Goal: Check status: Check status

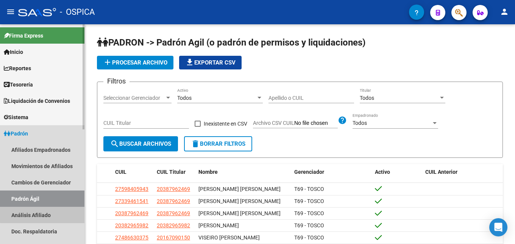
click at [46, 214] on link "Análisis Afiliado" at bounding box center [42, 214] width 84 height 16
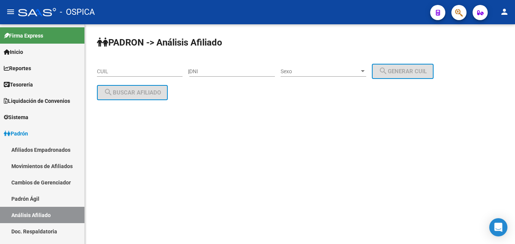
click at [125, 71] on input "CUIL" at bounding box center [140, 71] width 86 height 6
paste input "20-24128327-6"
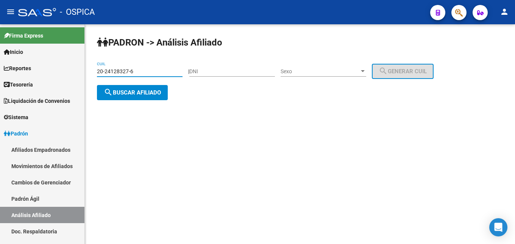
type input "20-24128327-6"
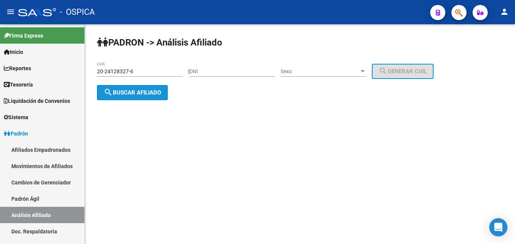
click at [131, 100] on button "search Buscar afiliado" at bounding box center [132, 92] width 71 height 15
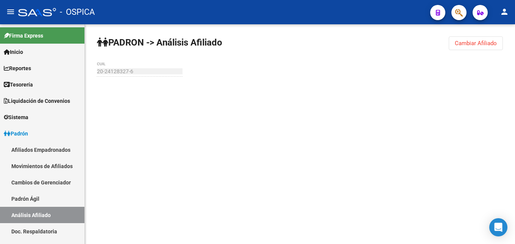
click at [131, 99] on div at bounding box center [300, 91] width 406 height 17
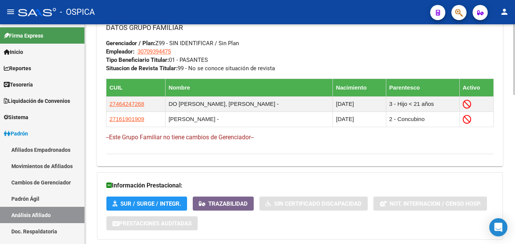
scroll to position [462, 0]
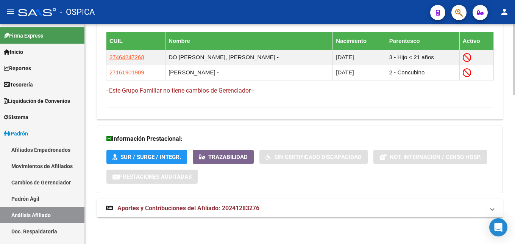
click at [148, 208] on span "Aportes y Contribuciones del Afiliado: 20241283276" at bounding box center [188, 207] width 142 height 7
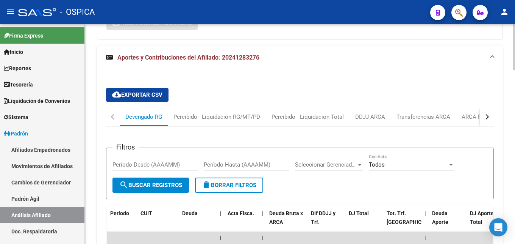
scroll to position [617, 0]
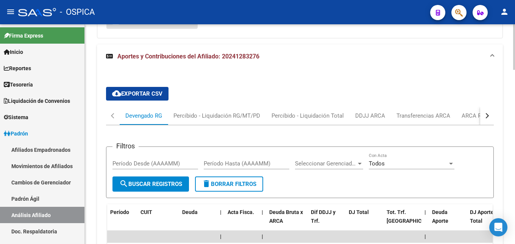
click at [484, 123] on button "button" at bounding box center [487, 115] width 14 height 18
click at [469, 116] on div "ARCA Relaciones Laborales" at bounding box center [441, 115] width 71 height 8
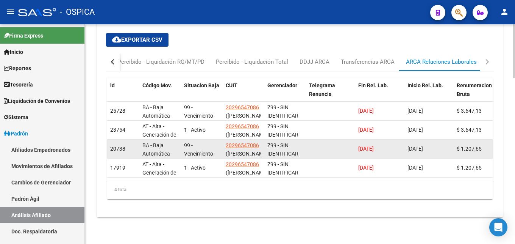
scroll to position [677, 0]
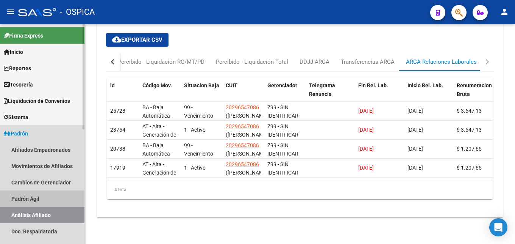
click at [12, 202] on link "Padrón Ágil" at bounding box center [42, 198] width 84 height 16
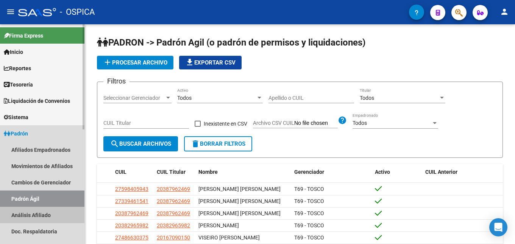
click at [47, 216] on link "Análisis Afiliado" at bounding box center [42, 214] width 84 height 16
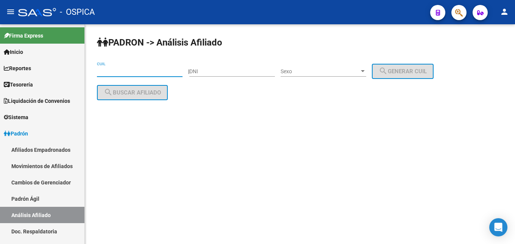
click at [102, 70] on input "CUIL" at bounding box center [140, 71] width 86 height 6
paste input "20-44884856-7"
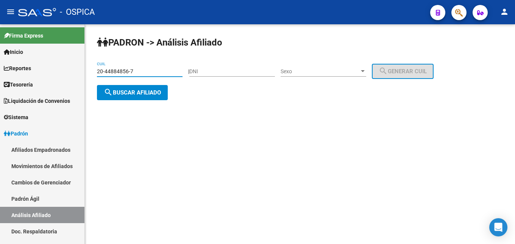
type input "20-44884856-7"
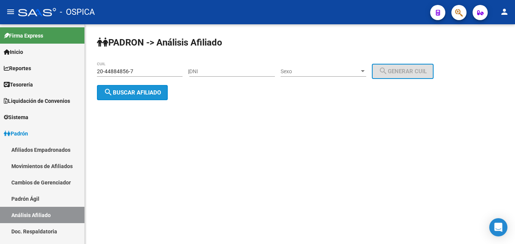
click at [137, 95] on span "search Buscar afiliado" at bounding box center [132, 92] width 57 height 7
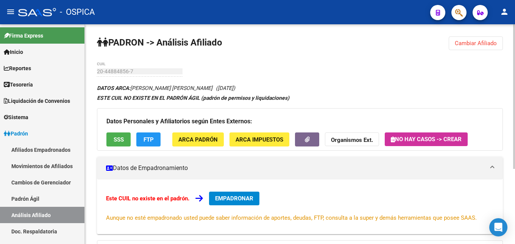
scroll to position [114, 0]
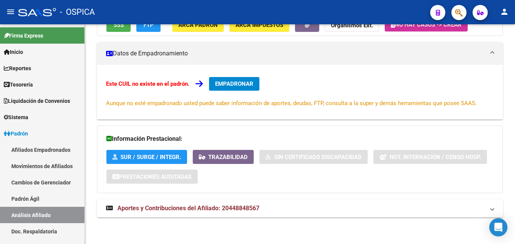
click at [243, 211] on span "Aportes y Contribuciones del Afiliado: 20448848567" at bounding box center [188, 207] width 142 height 7
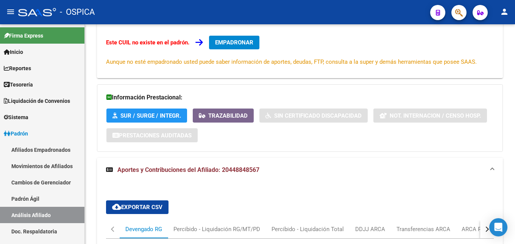
scroll to position [230, 0]
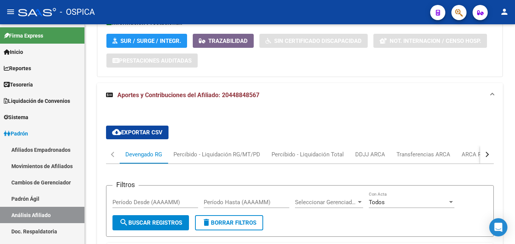
click at [484, 156] on button "button" at bounding box center [487, 154] width 14 height 18
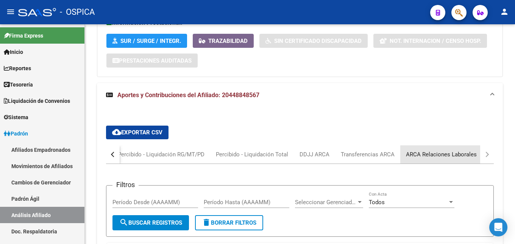
click at [450, 158] on div "ARCA Relaciones Laborales" at bounding box center [441, 154] width 82 height 18
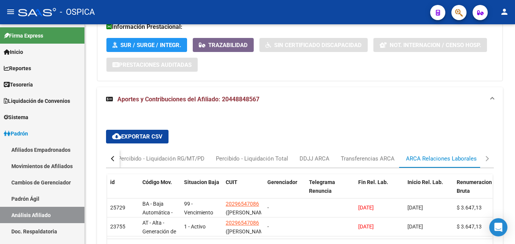
scroll to position [291, 0]
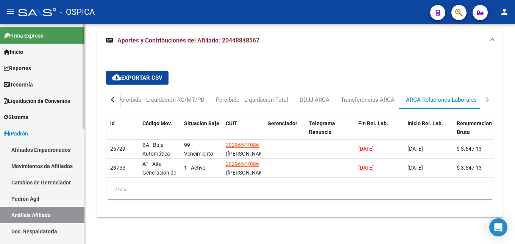
click at [13, 198] on link "Padrón Ágil" at bounding box center [42, 198] width 84 height 16
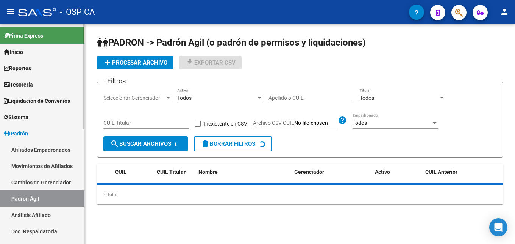
click at [25, 213] on link "Análisis Afiliado" at bounding box center [42, 214] width 84 height 16
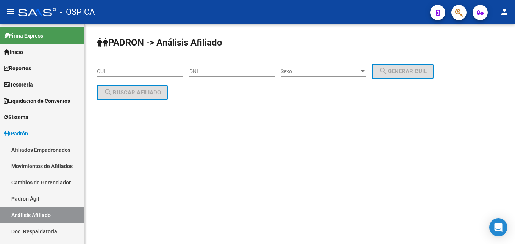
click at [111, 73] on input "CUIL" at bounding box center [140, 71] width 86 height 6
paste input "20-30797047-4"
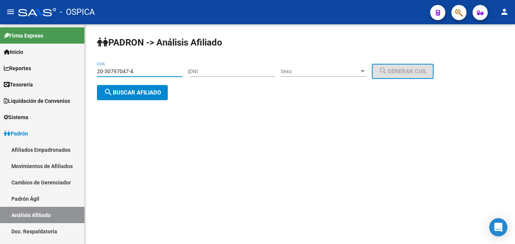
type input "20-30797047-4"
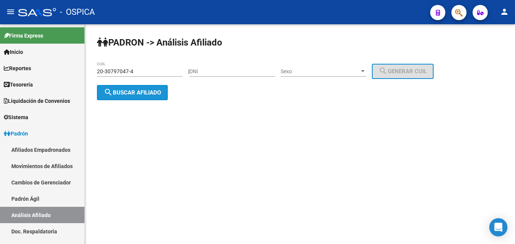
click at [146, 95] on span "search Buscar afiliado" at bounding box center [132, 92] width 57 height 7
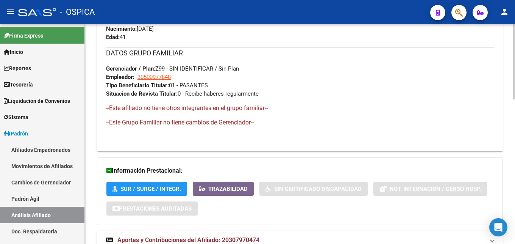
scroll to position [422, 0]
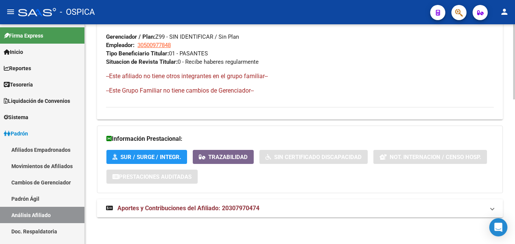
click at [248, 207] on span "Aportes y Contribuciones del Afiliado: 20307970474" at bounding box center [188, 207] width 142 height 7
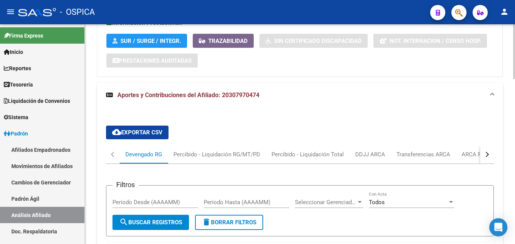
scroll to position [576, 0]
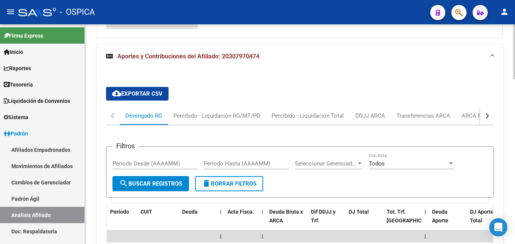
click at [482, 113] on button "button" at bounding box center [487, 115] width 14 height 18
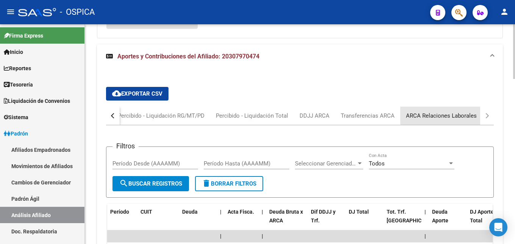
click at [455, 112] on div "ARCA Relaciones Laborales" at bounding box center [441, 115] width 71 height 8
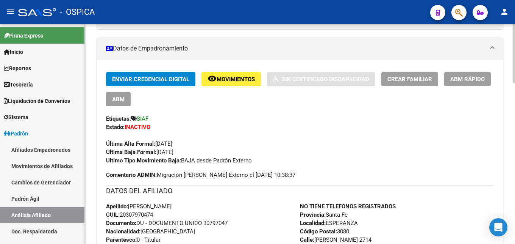
scroll to position [135, 0]
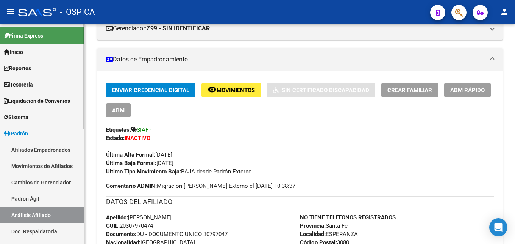
click at [36, 199] on link "Padrón Ágil" at bounding box center [42, 198] width 84 height 16
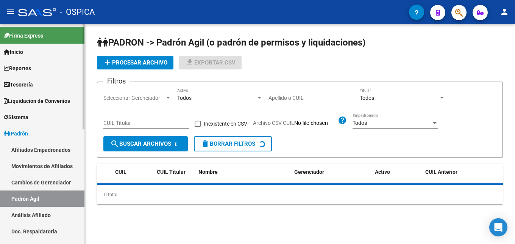
drag, startPoint x: 35, startPoint y: 214, endPoint x: 40, endPoint y: 213, distance: 5.0
click at [36, 214] on link "Análisis Afiliado" at bounding box center [42, 214] width 84 height 16
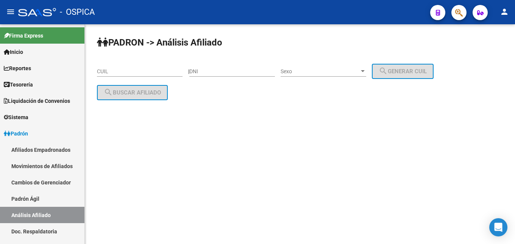
click at [101, 72] on input "CUIL" at bounding box center [140, 71] width 86 height 6
paste input "20-32218761-1"
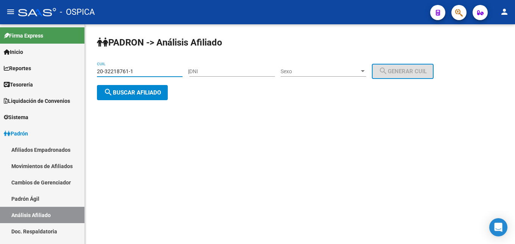
type input "20-32218761-1"
click at [130, 95] on span "search Buscar afiliado" at bounding box center [132, 92] width 57 height 7
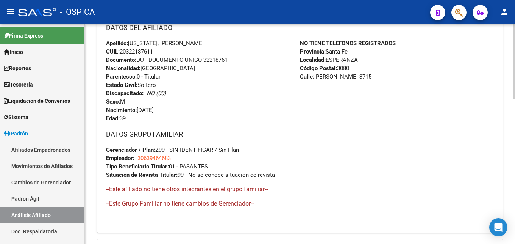
scroll to position [422, 0]
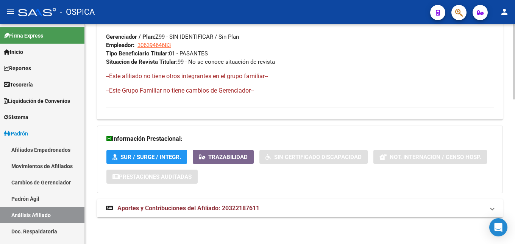
click at [244, 199] on mat-expansion-panel-header "Aportes y Contribuciones del Afiliado: 20322187611" at bounding box center [300, 208] width 406 height 18
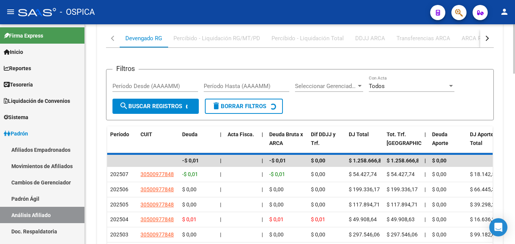
scroll to position [654, 0]
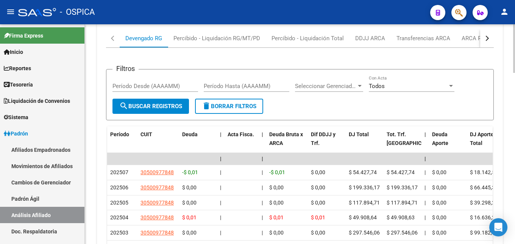
click at [487, 39] on div "button" at bounding box center [486, 38] width 5 height 5
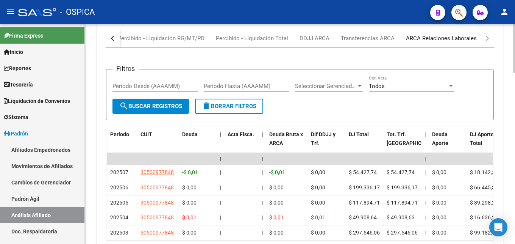
click at [447, 39] on div "ARCA Relaciones Laborales" at bounding box center [441, 38] width 71 height 8
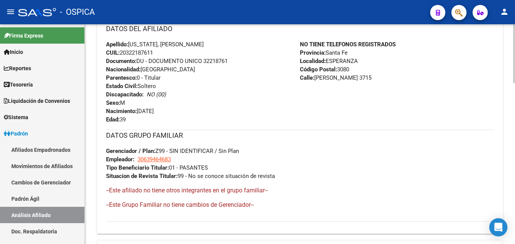
scroll to position [290, 0]
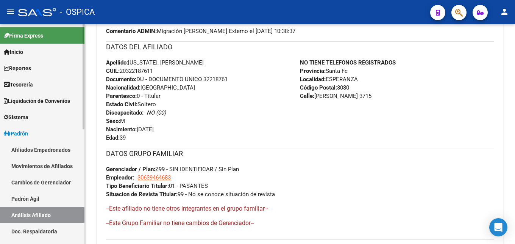
click at [31, 201] on link "Padrón Ágil" at bounding box center [42, 198] width 84 height 16
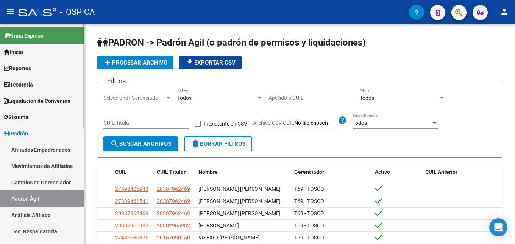
click at [42, 210] on link "Análisis Afiliado" at bounding box center [42, 214] width 84 height 16
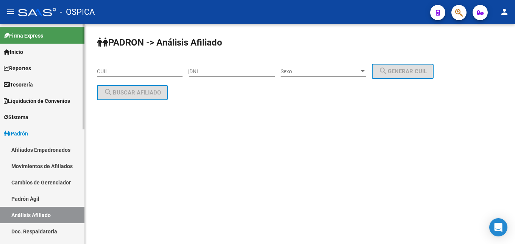
click at [42, 210] on link "Análisis Afiliado" at bounding box center [42, 214] width 84 height 16
click at [118, 70] on input "CUIL" at bounding box center [140, 71] width 86 height 6
paste input "23-26227689-9"
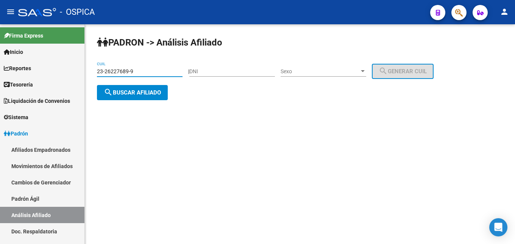
type input "23-26227689-9"
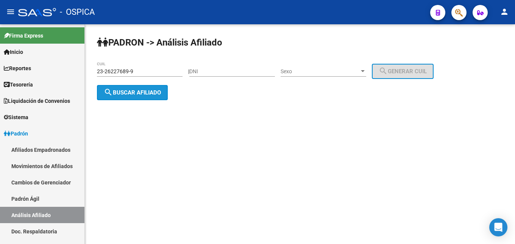
click at [150, 95] on span "search Buscar afiliado" at bounding box center [132, 92] width 57 height 7
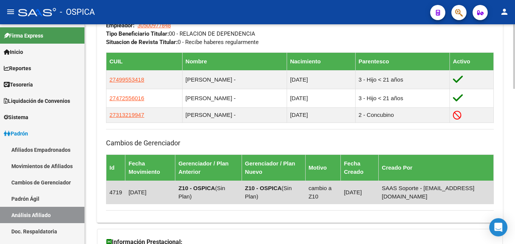
scroll to position [528, 0]
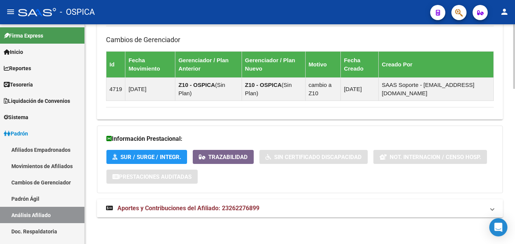
click at [256, 204] on strong "Aportes y Contribuciones del Afiliado: 23262276899" at bounding box center [182, 208] width 153 height 8
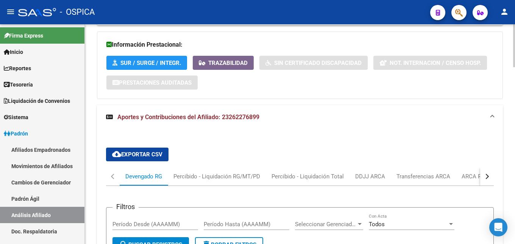
scroll to position [650, 0]
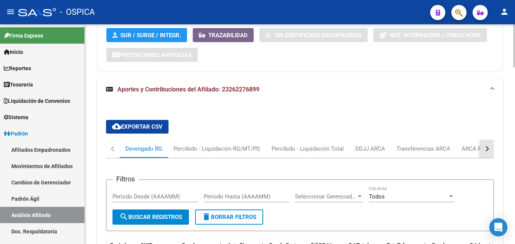
click at [491, 149] on button "button" at bounding box center [487, 148] width 14 height 18
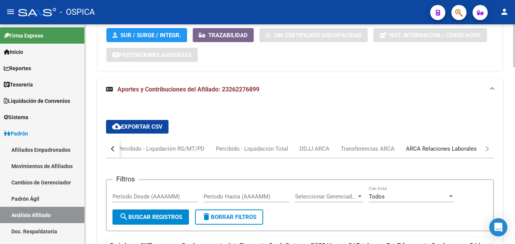
click at [469, 149] on div "ARCA Relaciones Laborales" at bounding box center [441, 148] width 71 height 8
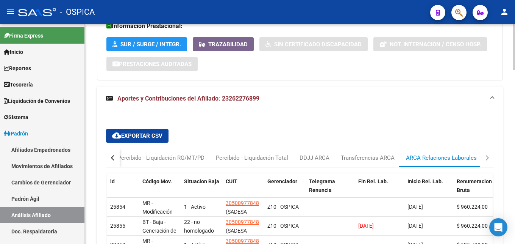
scroll to position [719, 0]
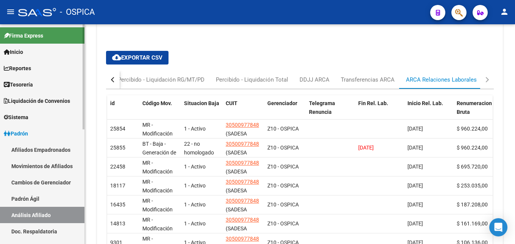
click at [33, 199] on link "Padrón Ágil" at bounding box center [42, 198] width 84 height 16
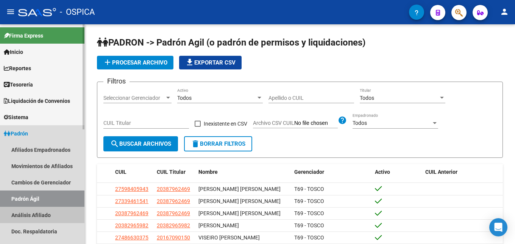
drag, startPoint x: 39, startPoint y: 211, endPoint x: 52, endPoint y: 209, distance: 13.1
click at [40, 212] on link "Análisis Afiliado" at bounding box center [42, 214] width 84 height 16
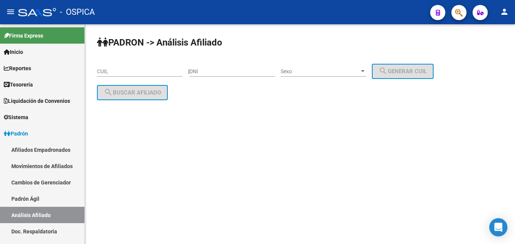
click at [112, 68] on input "CUIL" at bounding box center [140, 71] width 86 height 6
paste input "23-34800227-9"
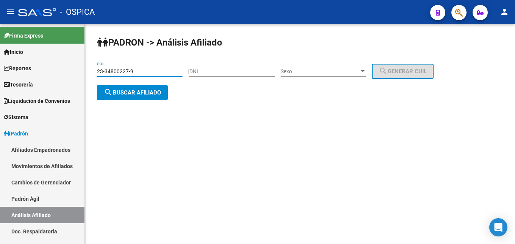
type input "23-34800227-9"
click at [152, 96] on button "search Buscar afiliado" at bounding box center [132, 92] width 71 height 15
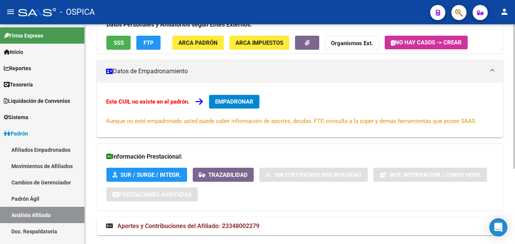
scroll to position [114, 0]
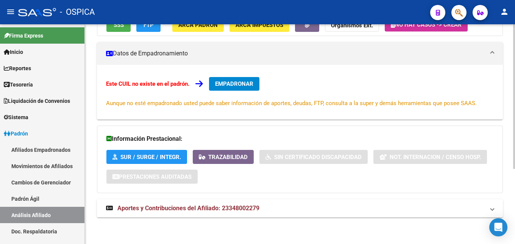
click at [226, 209] on span "Aportes y Contribuciones del Afiliado: 23348002279" at bounding box center [188, 207] width 142 height 7
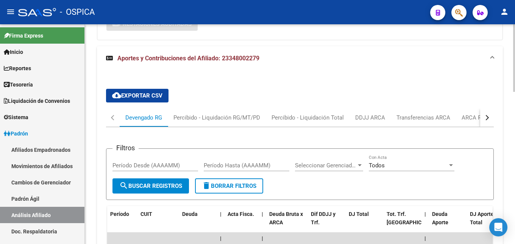
scroll to position [308, 0]
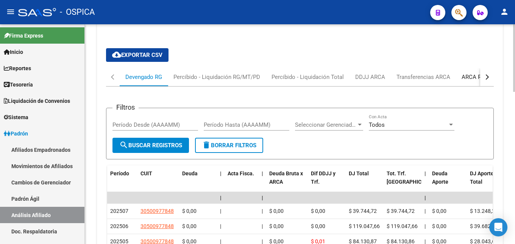
click at [478, 81] on div "ARCA Relaciones Laborales" at bounding box center [497, 77] width 71 height 8
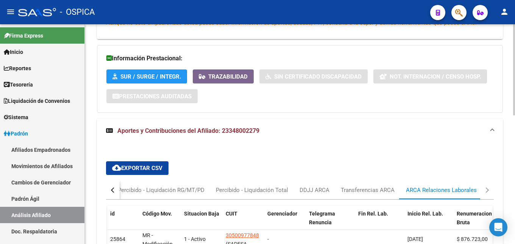
scroll to position [189, 0]
